Goal: Information Seeking & Learning: Understand process/instructions

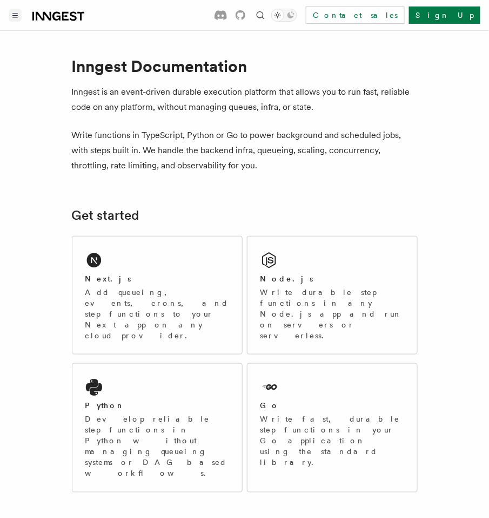
click at [15, 11] on button "Toggle navigation" at bounding box center [15, 15] width 13 height 13
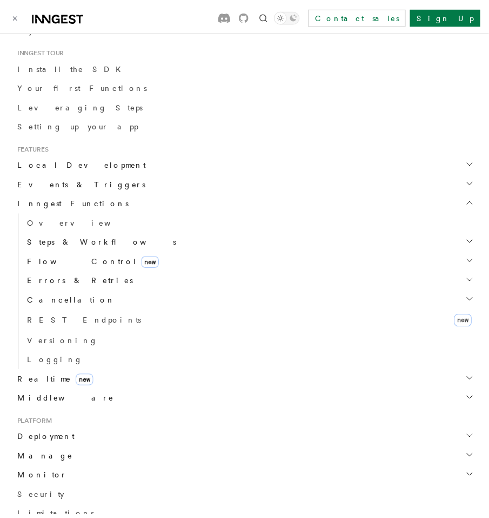
scroll to position [223, 0]
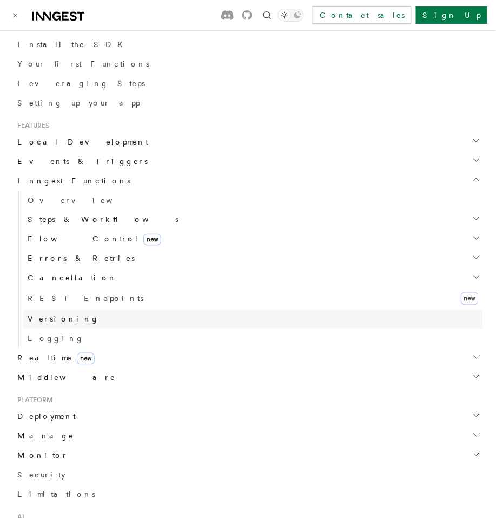
click at [54, 321] on span "Versioning" at bounding box center [63, 319] width 71 height 9
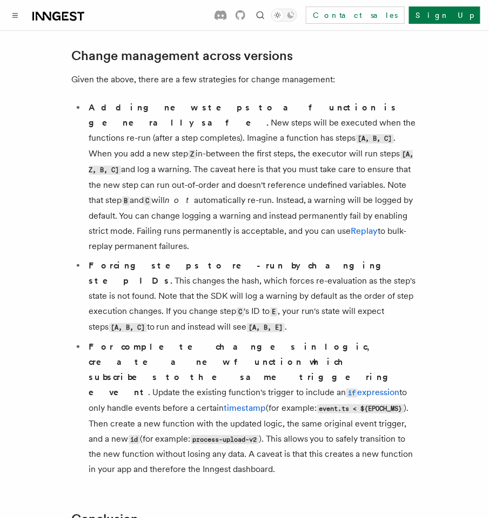
scroll to position [804, 0]
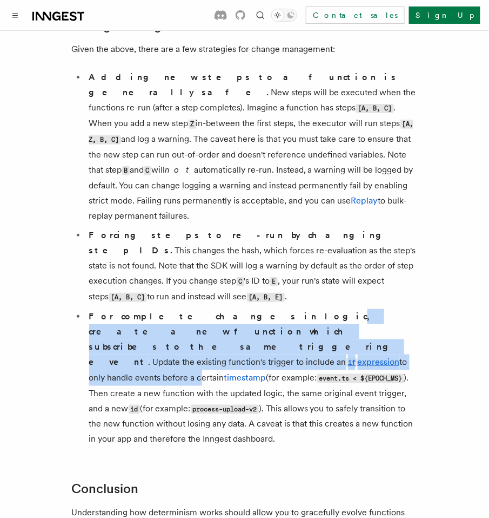
drag, startPoint x: 207, startPoint y: 238, endPoint x: 197, endPoint y: 269, distance: 32.3
click at [196, 309] on li "For complete changes in logic, create a new function which subscribes to the sa…" at bounding box center [252, 378] width 332 height 138
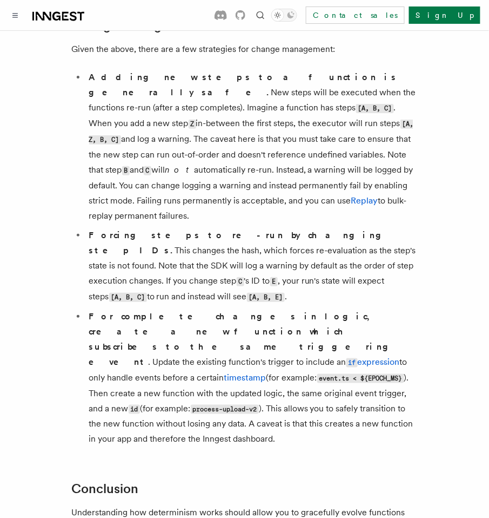
click at [200, 309] on li "For complete changes in logic, create a new function which subscribes to the sa…" at bounding box center [252, 378] width 332 height 138
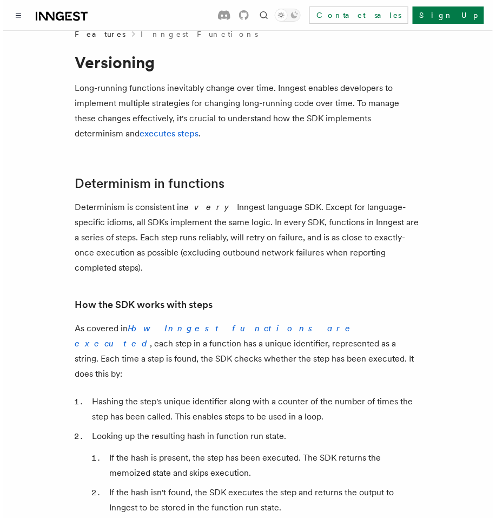
scroll to position [14, 0]
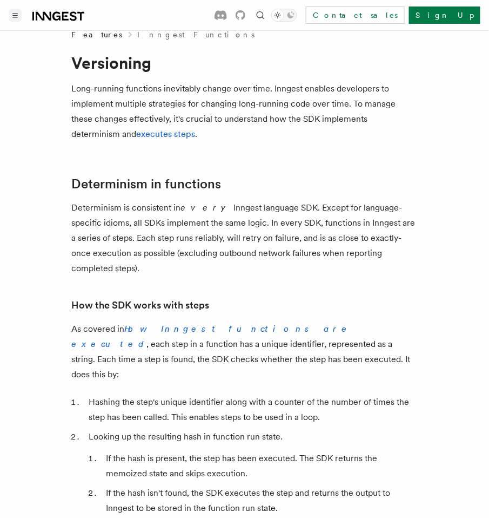
click at [16, 11] on button "Toggle navigation" at bounding box center [15, 15] width 13 height 13
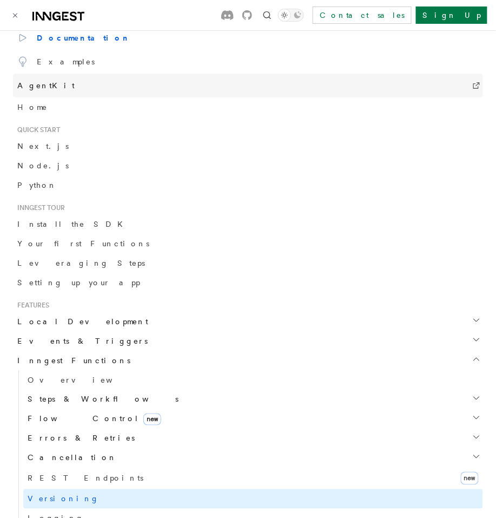
scroll to position [128, 0]
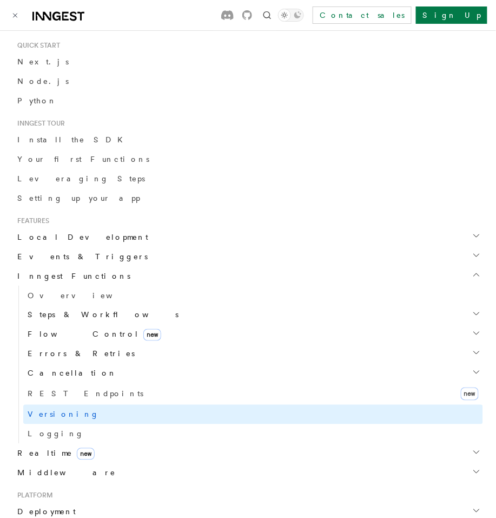
click at [70, 259] on span "Events & Triggers" at bounding box center [80, 256] width 135 height 11
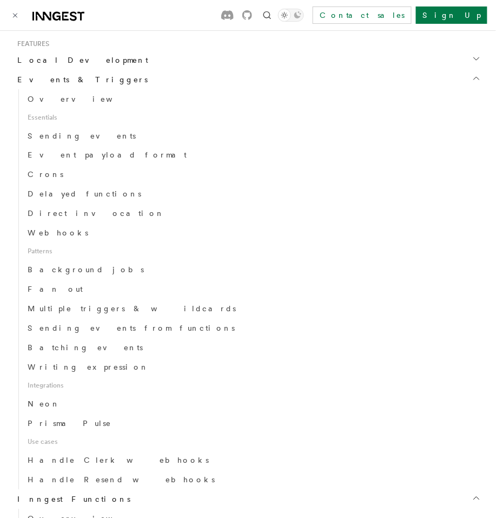
scroll to position [313, 0]
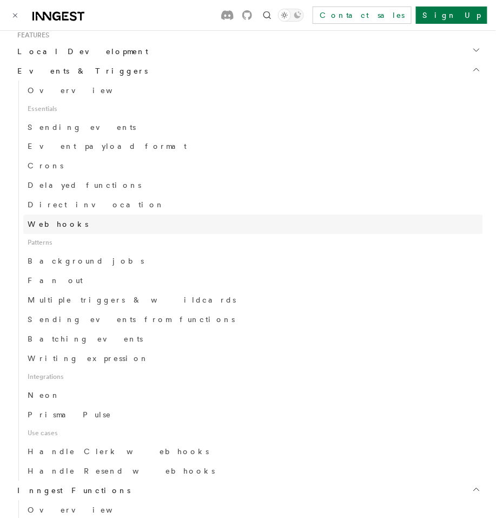
click at [56, 223] on span "Webhooks" at bounding box center [58, 224] width 61 height 9
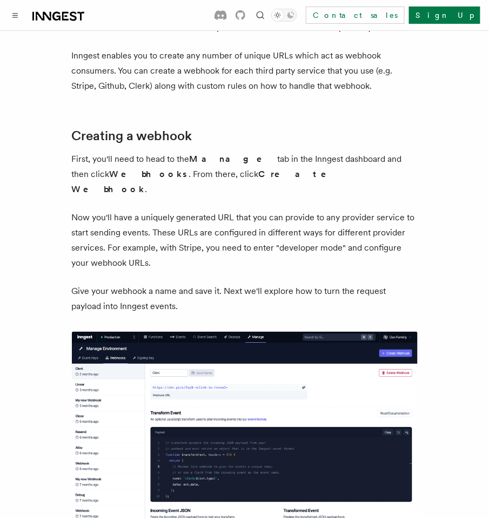
scroll to position [253, 0]
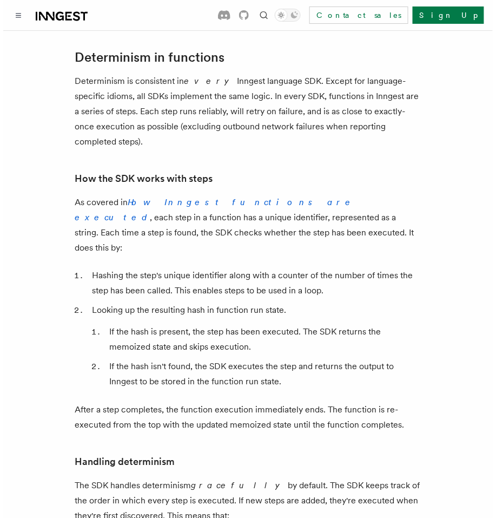
scroll to position [181, 0]
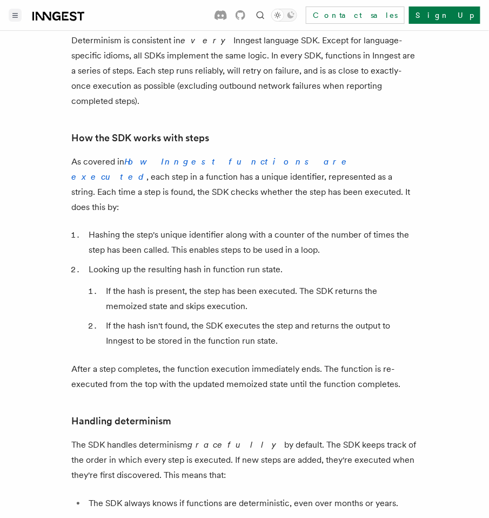
click at [17, 18] on button "Toggle navigation" at bounding box center [15, 15] width 13 height 13
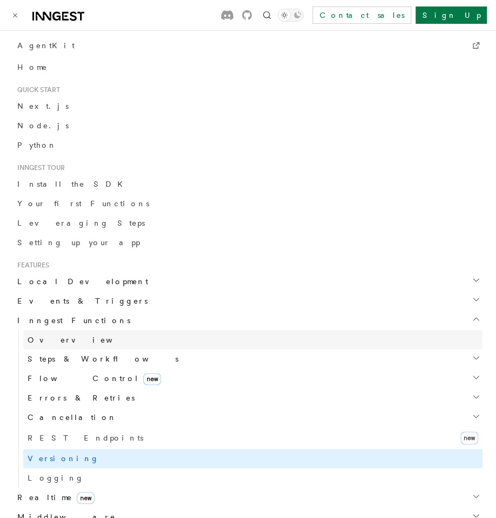
scroll to position [124, 0]
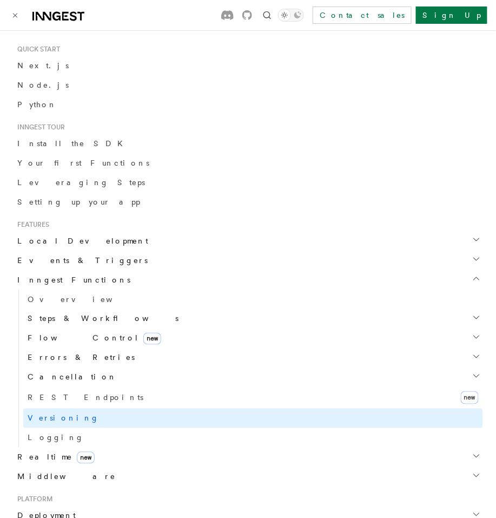
click at [83, 250] on h2 "Events & Triggers" at bounding box center [248, 259] width 470 height 19
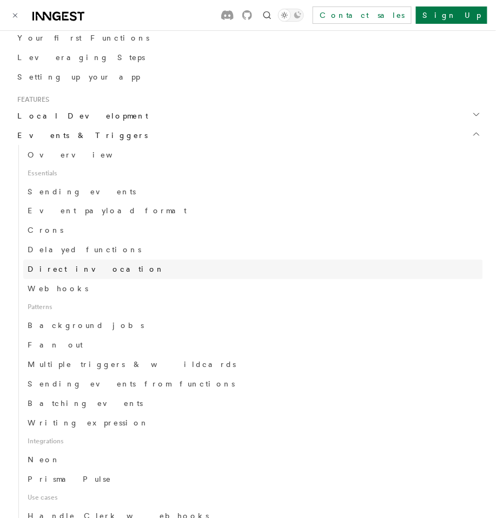
scroll to position [257, 0]
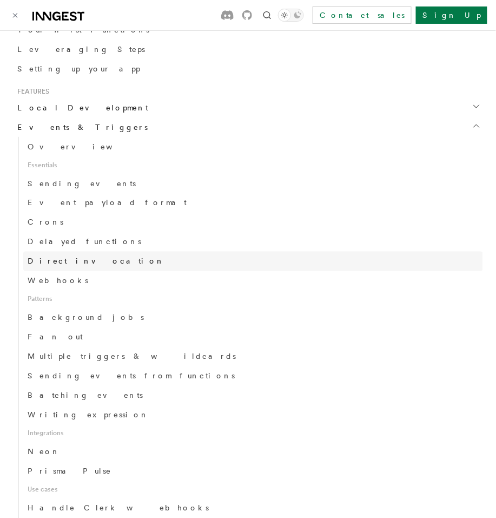
click at [75, 262] on span "Direct invocation" at bounding box center [96, 261] width 137 height 9
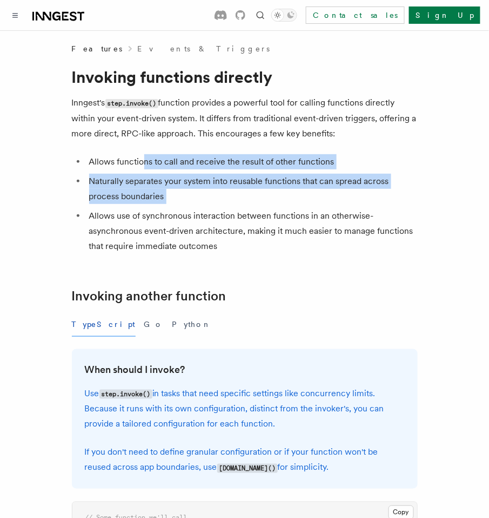
drag, startPoint x: 142, startPoint y: 161, endPoint x: 215, endPoint y: 204, distance: 85.1
click at [215, 204] on ul "Allows functions to call and receive the result of other functions Naturally se…" at bounding box center [245, 204] width 346 height 100
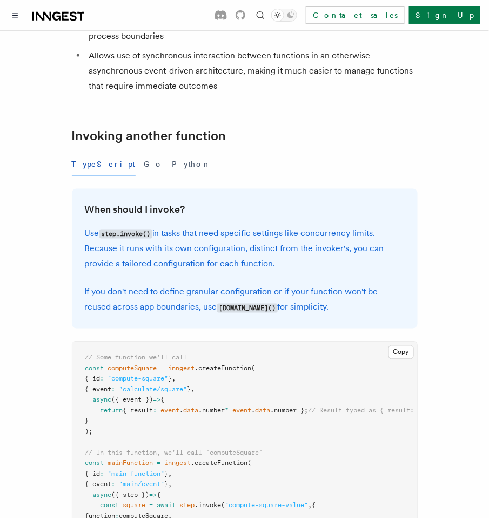
scroll to position [160, 0]
click at [339, 215] on h3 "When should I invoke?" at bounding box center [245, 209] width 320 height 15
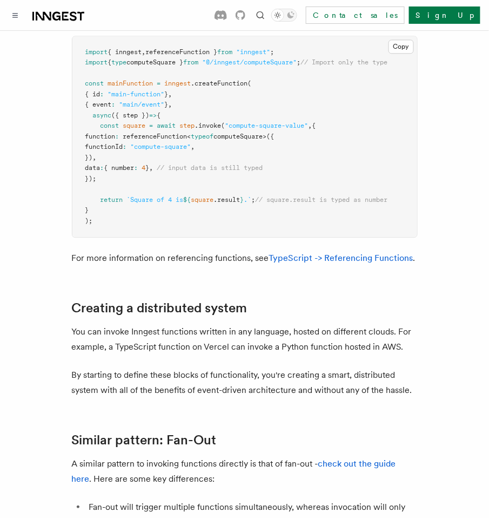
scroll to position [1552, 0]
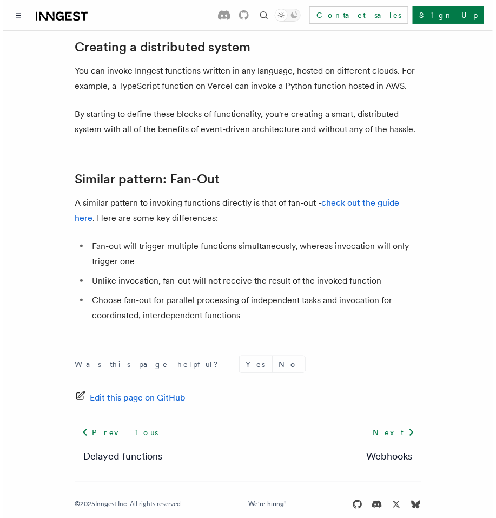
scroll to position [181, 0]
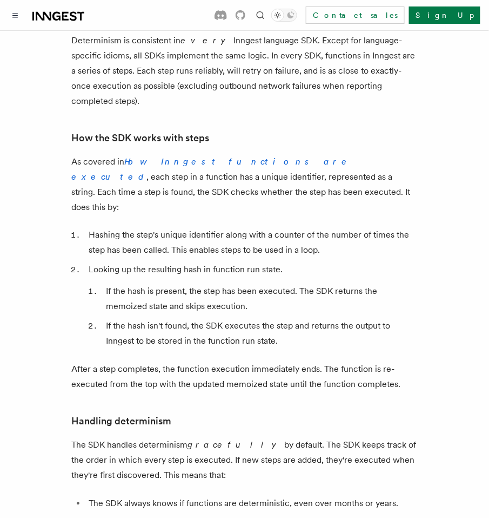
click at [24, 16] on div at bounding box center [47, 15] width 76 height 15
click at [20, 16] on button "Toggle navigation" at bounding box center [15, 15] width 13 height 13
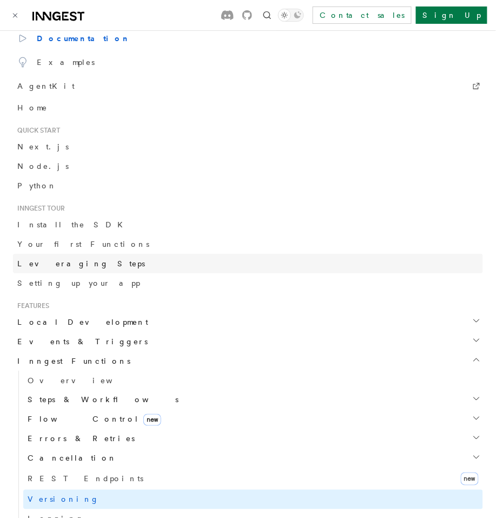
scroll to position [150, 0]
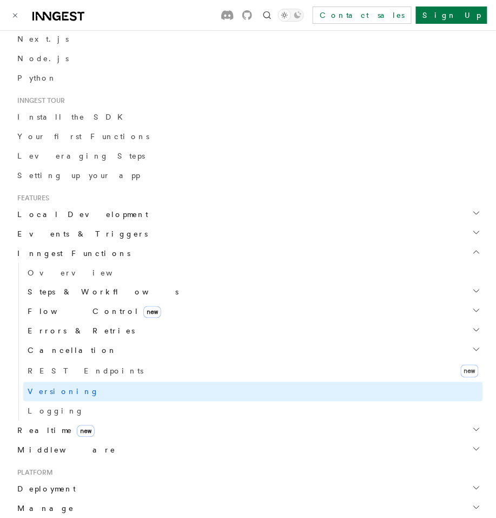
click at [63, 309] on span "Flow Control new" at bounding box center [92, 311] width 138 height 11
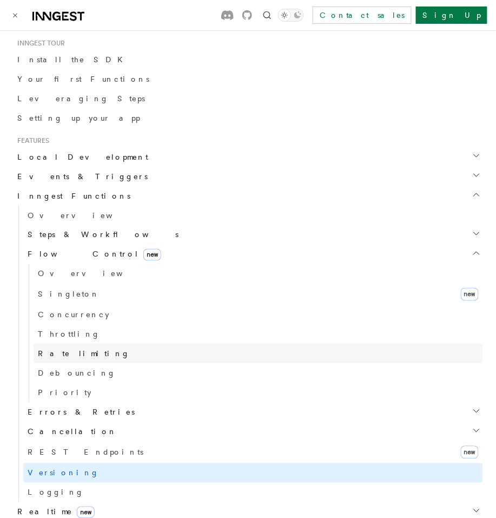
scroll to position [153, 0]
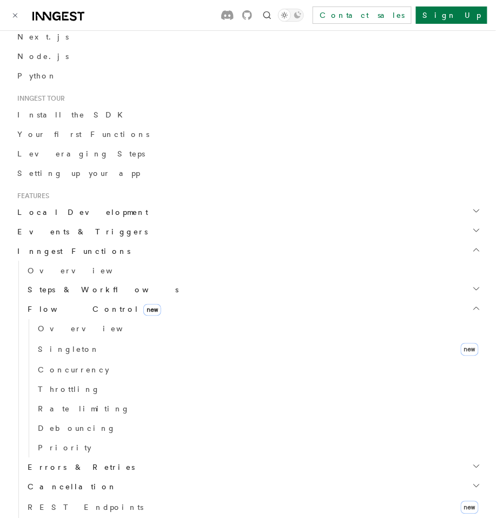
click at [51, 224] on h2 "Events & Triggers" at bounding box center [248, 231] width 470 height 19
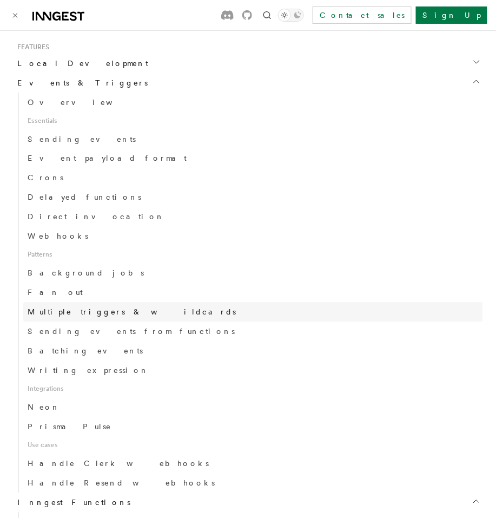
scroll to position [302, 0]
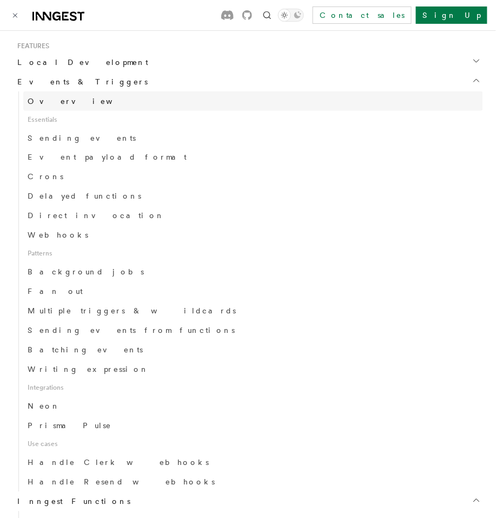
click at [51, 103] on span "Overview" at bounding box center [83, 101] width 111 height 9
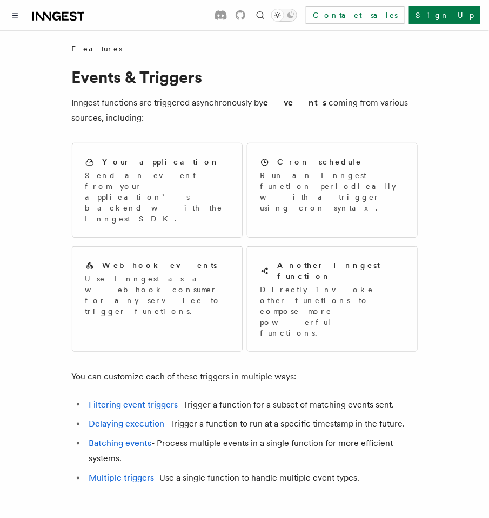
click at [284, 16] on div "Toggle dark mode" at bounding box center [277, 15] width 13 height 13
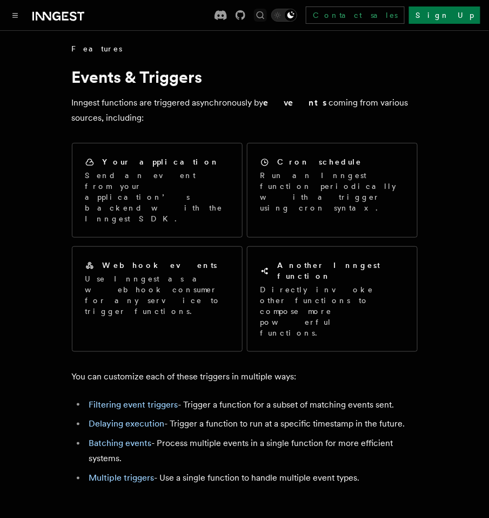
click at [297, 16] on div at bounding box center [275, 15] width 43 height 13
click at [266, 17] on icon "Find something..." at bounding box center [260, 15] width 11 height 11
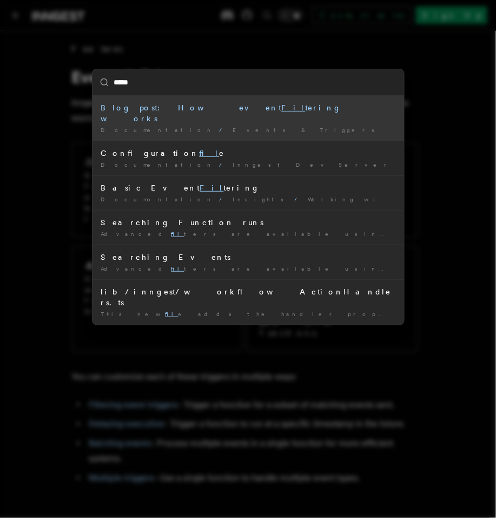
type input "******"
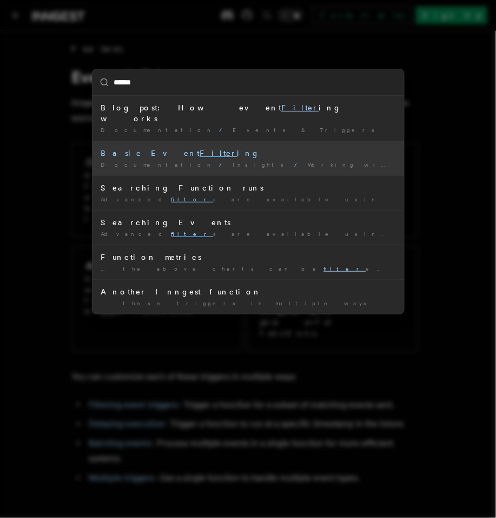
click at [175, 148] on div "Basic Event Filter ing" at bounding box center [248, 153] width 294 height 11
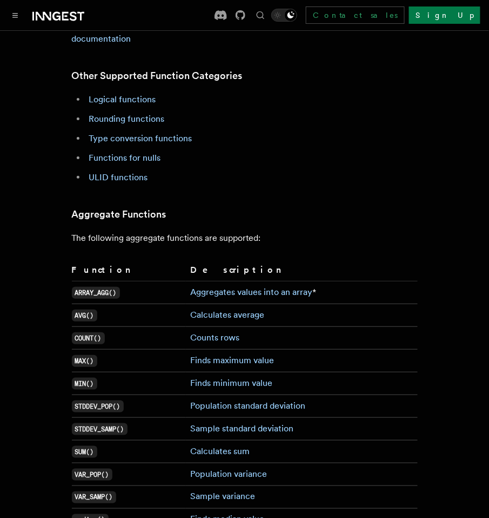
scroll to position [2382, 0]
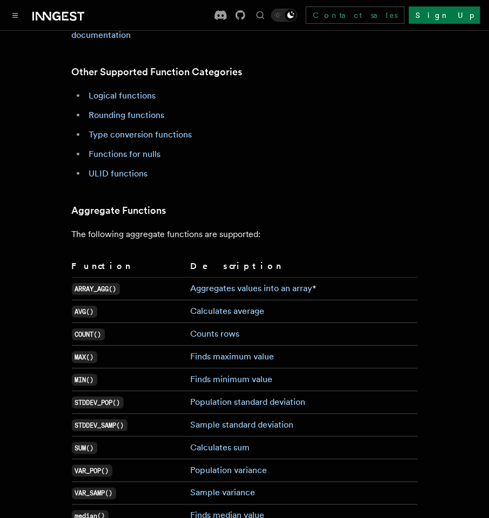
click at [254, 9] on button "Find something..." at bounding box center [260, 15] width 13 height 13
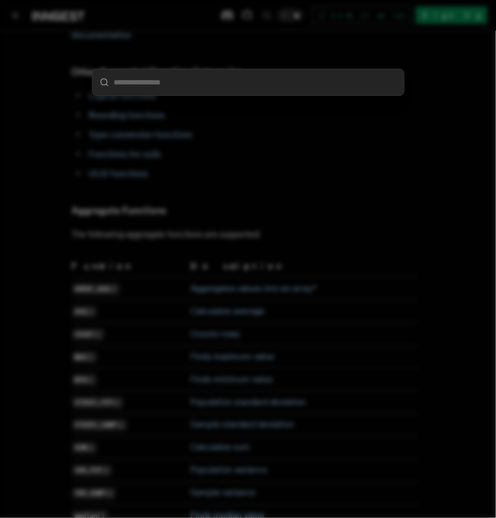
click at [330, 237] on div at bounding box center [248, 259] width 496 height 518
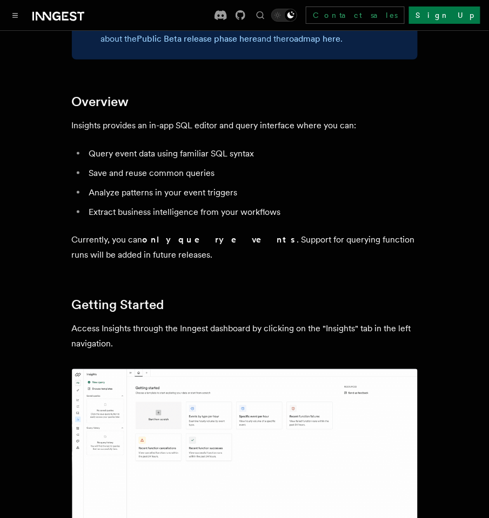
scroll to position [0, 0]
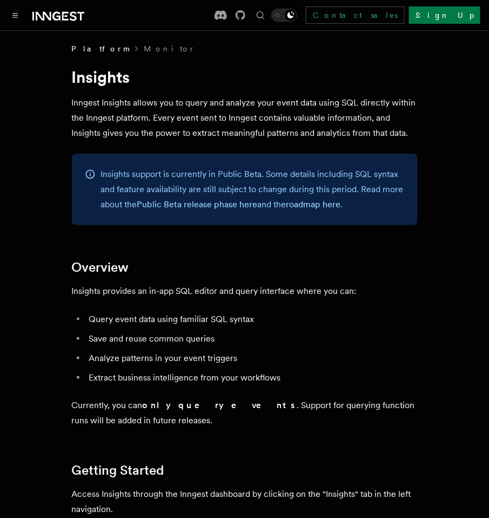
click at [39, 18] on icon at bounding box center [58, 16] width 52 height 13
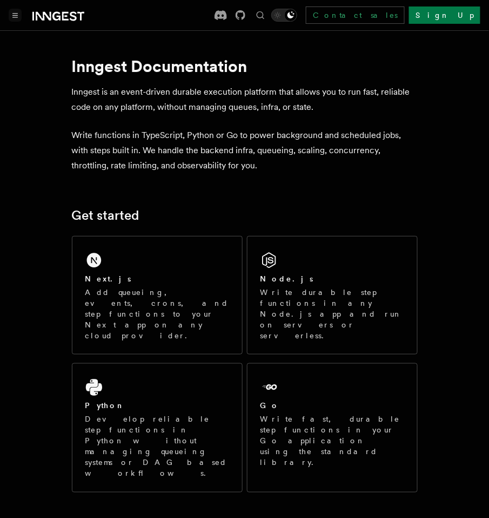
click at [15, 17] on icon "Toggle navigation" at bounding box center [15, 16] width 5 height 4
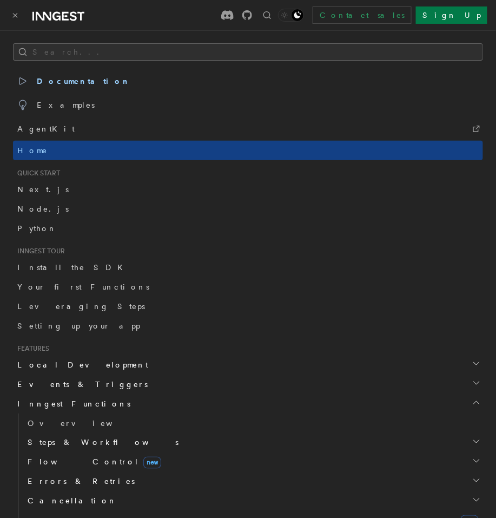
click at [68, 49] on button "Search..." at bounding box center [248, 51] width 470 height 17
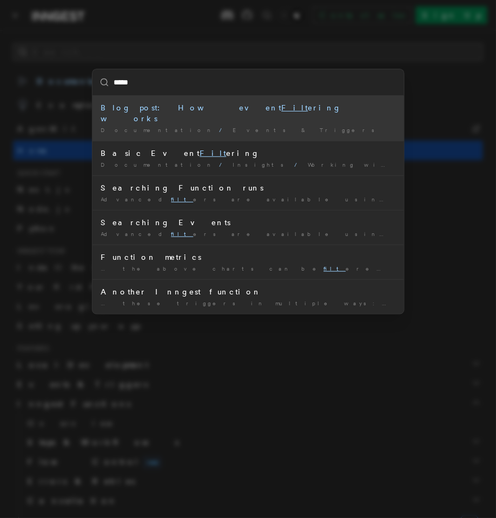
type input "******"
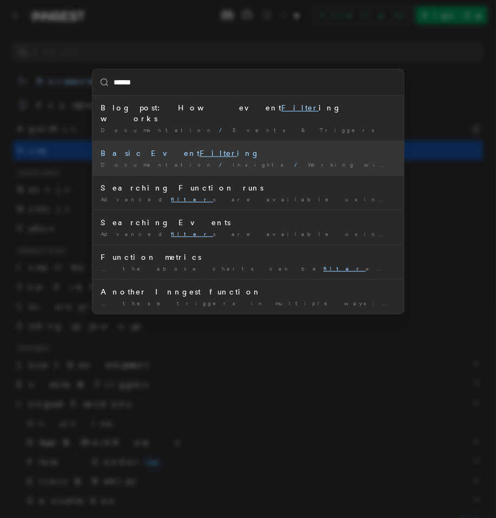
click at [200, 149] on mark "Filter" at bounding box center [218, 153] width 37 height 9
click at [157, 142] on link "Home" at bounding box center [248, 150] width 470 height 19
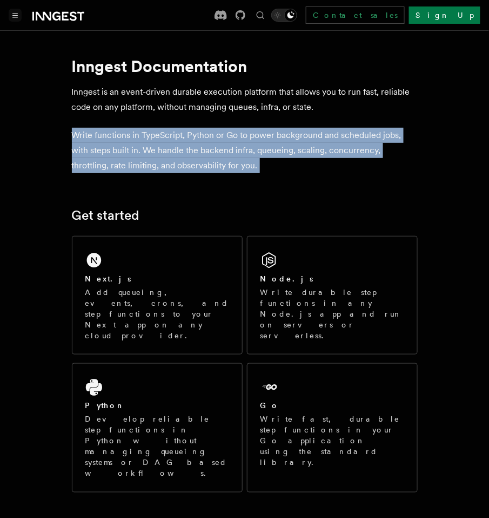
click at [157, 142] on p "Write functions in TypeScript, Python or Go to power background and scheduled j…" at bounding box center [245, 150] width 346 height 45
click at [266, 14] on icon "Find something..." at bounding box center [260, 15] width 11 height 11
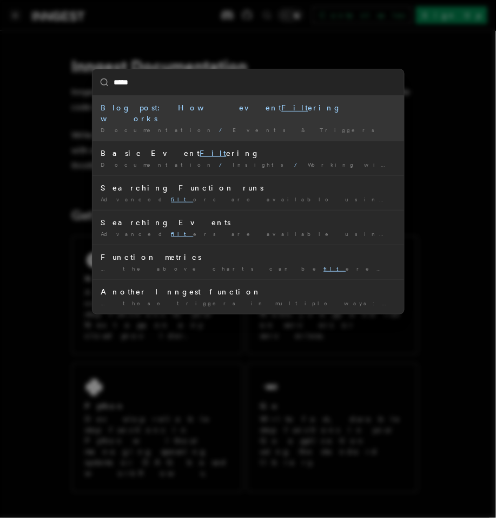
type input "******"
click at [282, 107] on mark "Filter" at bounding box center [300, 107] width 37 height 9
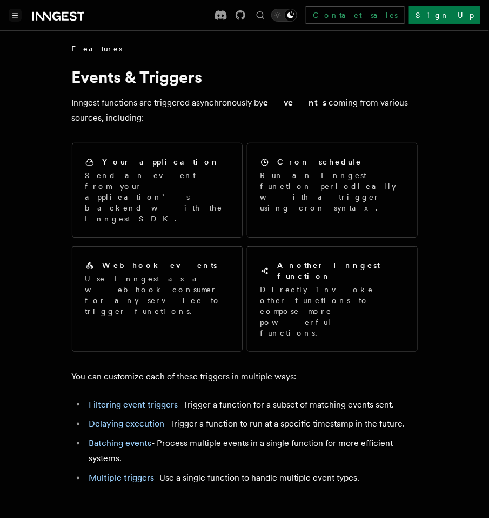
click at [17, 19] on button "Toggle navigation" at bounding box center [15, 15] width 13 height 13
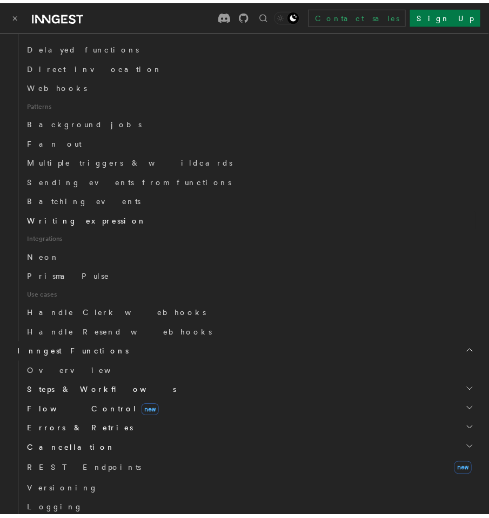
scroll to position [453, 0]
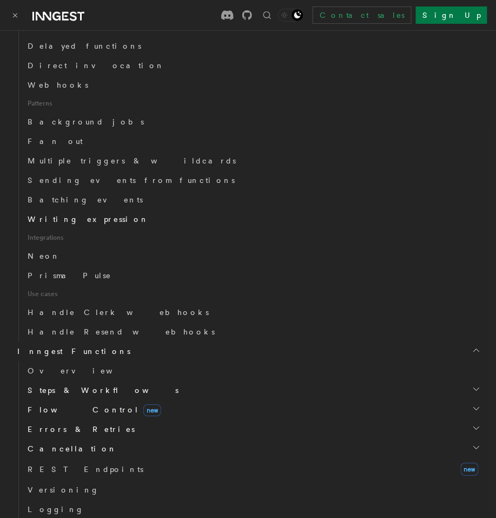
click at [69, 218] on span "Writing expression" at bounding box center [88, 219] width 121 height 9
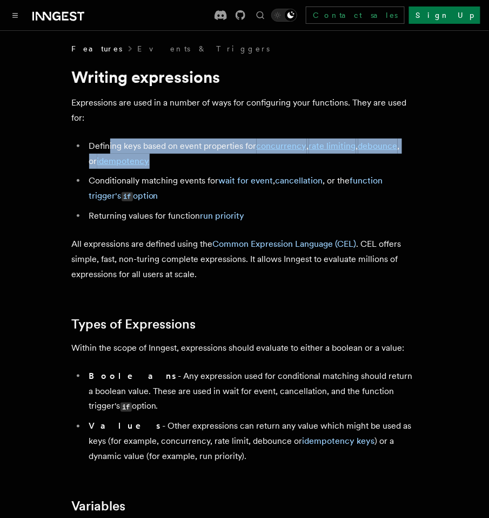
drag, startPoint x: 109, startPoint y: 144, endPoint x: 183, endPoint y: 161, distance: 76.0
click at [183, 161] on li "Defining keys based on event properties for concurrency , rate limiting , debou…" at bounding box center [252, 153] width 332 height 30
click at [184, 166] on li "Defining keys based on event properties for concurrency , rate limiting , debou…" at bounding box center [252, 153] width 332 height 30
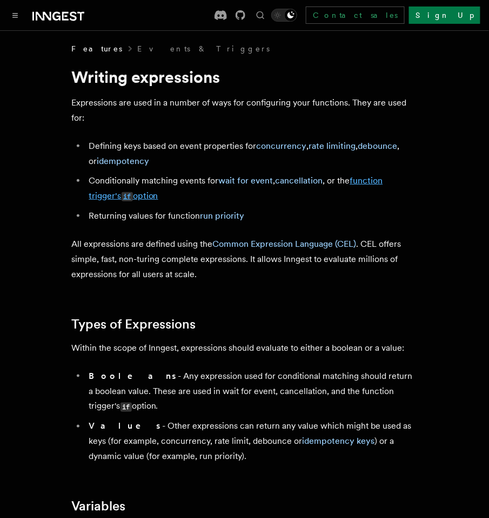
click at [144, 196] on link "function trigger's if option" at bounding box center [236, 187] width 294 height 25
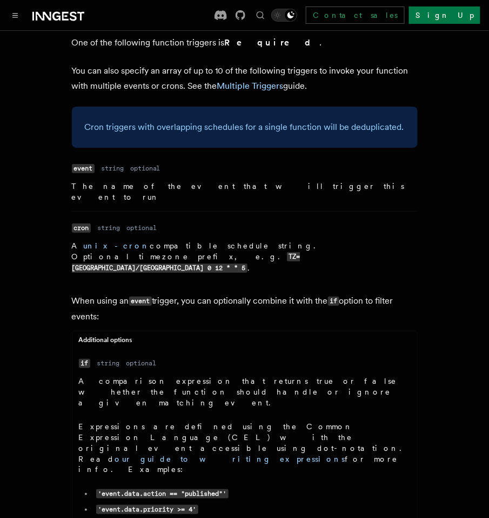
scroll to position [1580, 0]
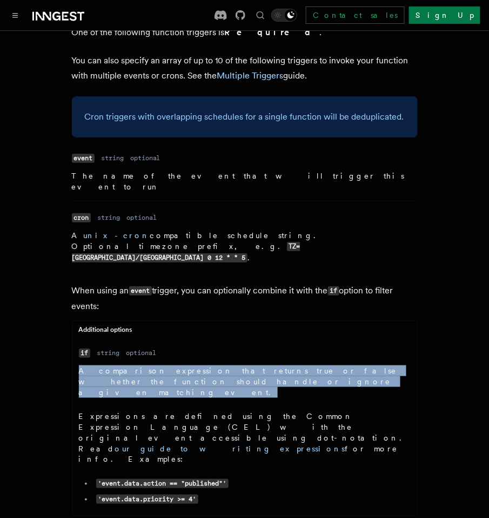
drag, startPoint x: 152, startPoint y: 171, endPoint x: 79, endPoint y: 162, distance: 73.1
click at [76, 345] on ul "Name if Type string Required optional Description A comparison expression that …" at bounding box center [244, 427] width 345 height 164
click at [140, 365] on p "A comparison expression that returns true or false whether the function should …" at bounding box center [245, 381] width 332 height 32
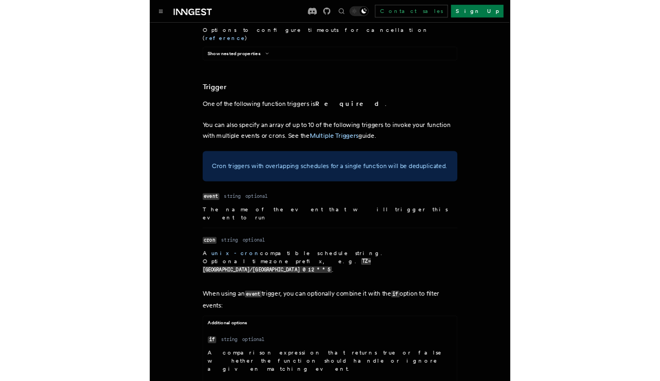
scroll to position [1465, 0]
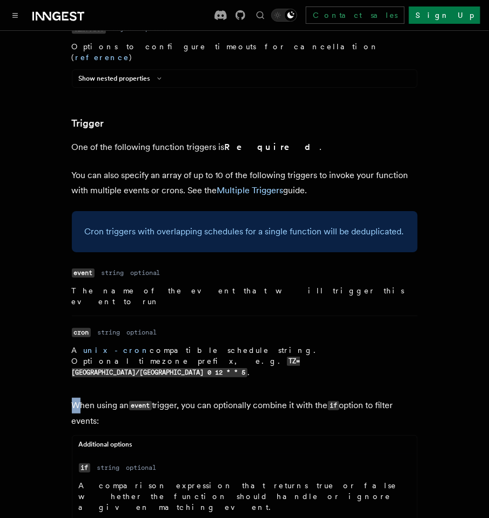
drag, startPoint x: 67, startPoint y: 195, endPoint x: 130, endPoint y: 225, distance: 69.7
click at [103, 212] on article "References TypeScript SDK Create Function Define your functions using the creat…" at bounding box center [244, 241] width 463 height 3326
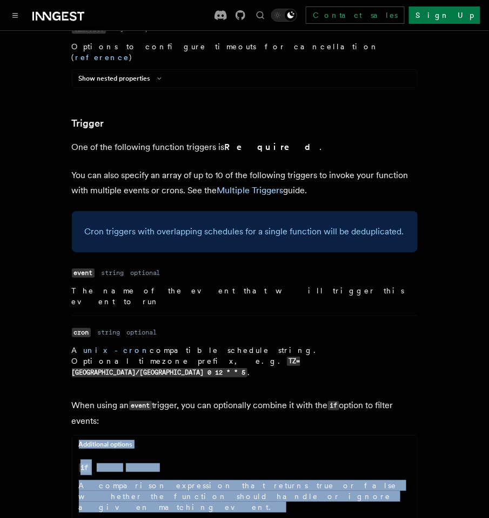
drag, startPoint x: 130, startPoint y: 225, endPoint x: 249, endPoint y: 323, distance: 154.8
click at [249, 321] on article "References TypeScript SDK Create Function Define your functions using the creat…" at bounding box center [244, 241] width 463 height 3326
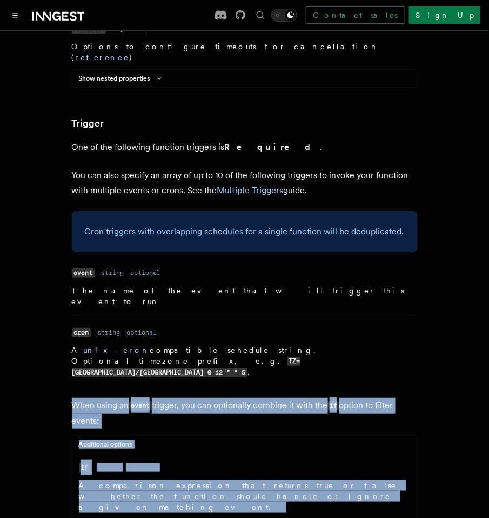
drag, startPoint x: 227, startPoint y: 361, endPoint x: 68, endPoint y: 191, distance: 233.4
click at [68, 191] on article "References TypeScript SDK Create Function Define your functions using the creat…" at bounding box center [244, 241] width 463 height 3326
copy article "When using an event trigger, you can optionally combine it with the if option t…"
